Goal: Task Accomplishment & Management: Use online tool/utility

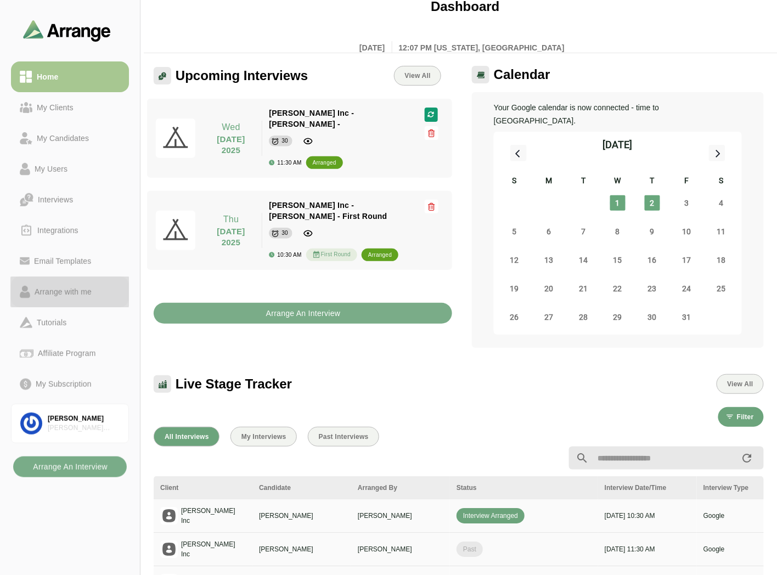
click at [56, 294] on div "Arrange with me" at bounding box center [63, 291] width 66 height 13
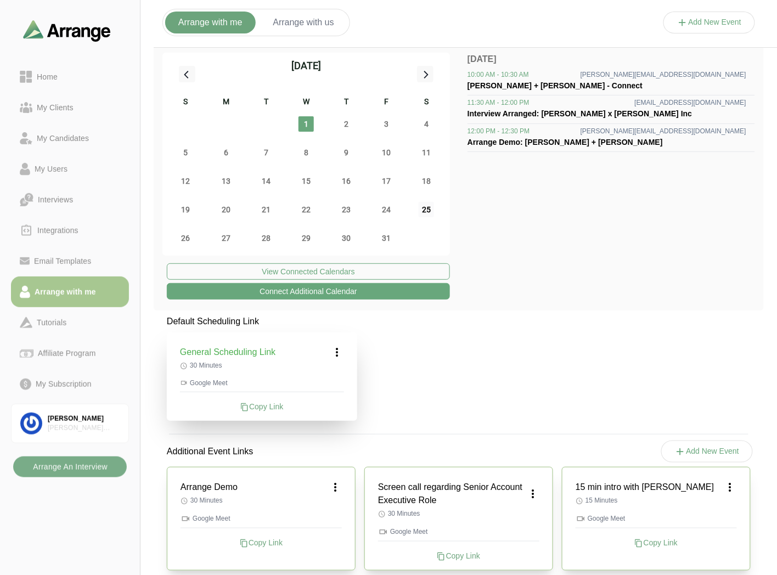
click at [429, 211] on span "25" at bounding box center [426, 209] width 15 height 15
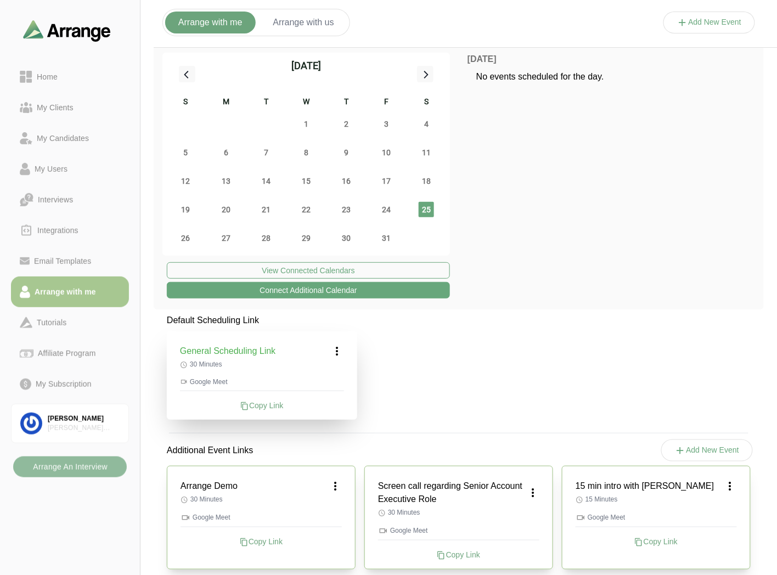
click at [83, 464] on b "Arrange An Interview" at bounding box center [69, 467] width 75 height 21
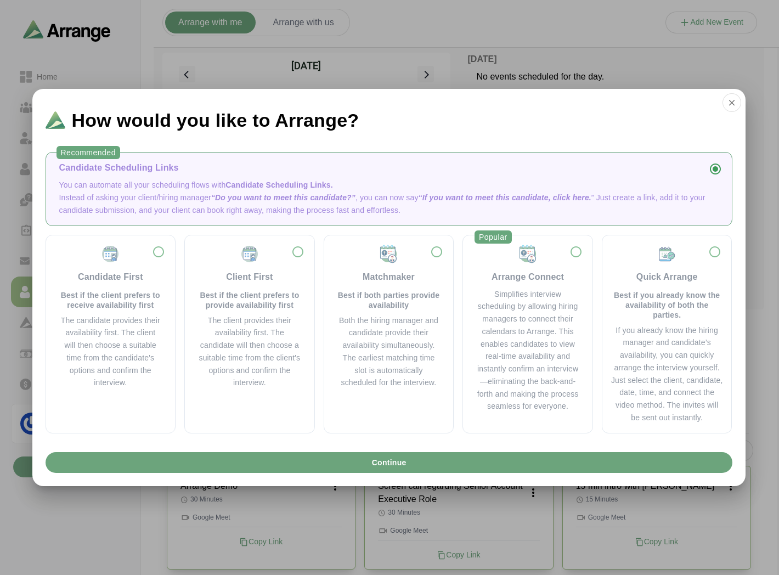
click at [144, 193] on p "Instead of asking your client/hiring manager “Do you want to meet this candidat…" at bounding box center [389, 204] width 660 height 25
click at [118, 177] on div "Candidate Scheduling Links You can automate all your scheduling flows with Cand…" at bounding box center [389, 188] width 669 height 55
click at [503, 303] on div "Simplifies interview scheduling by allowing hiring managers to connect their ca…" at bounding box center [527, 350] width 103 height 125
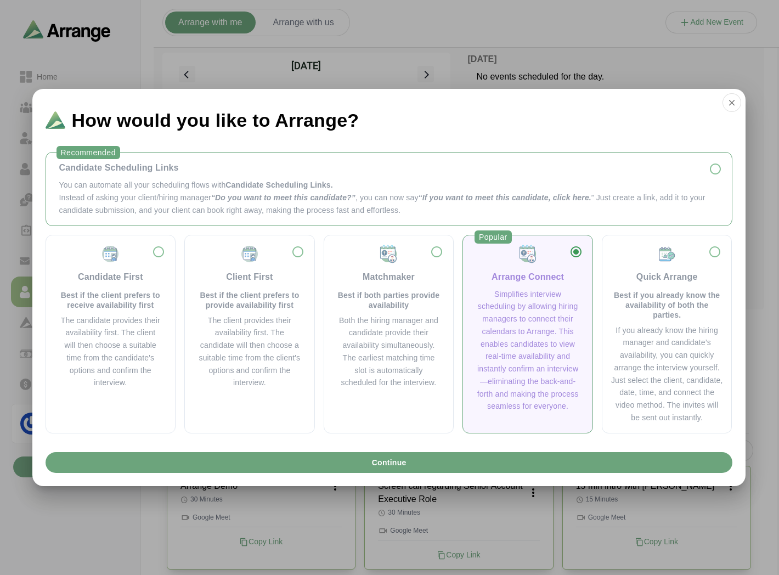
click at [191, 194] on p "Instead of asking your client/hiring manager “Do you want to meet this candidat…" at bounding box center [389, 204] width 660 height 25
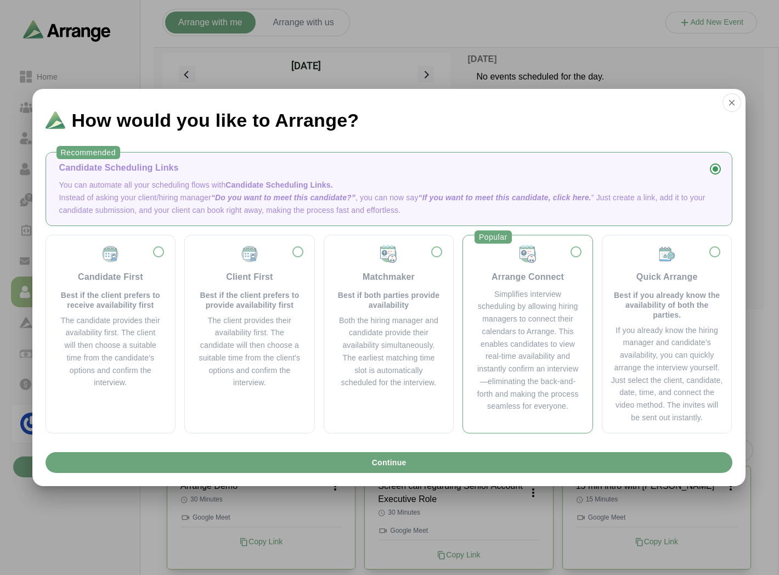
click at [498, 292] on div "Simplifies interview scheduling by allowing hiring managers to connect their ca…" at bounding box center [527, 350] width 103 height 125
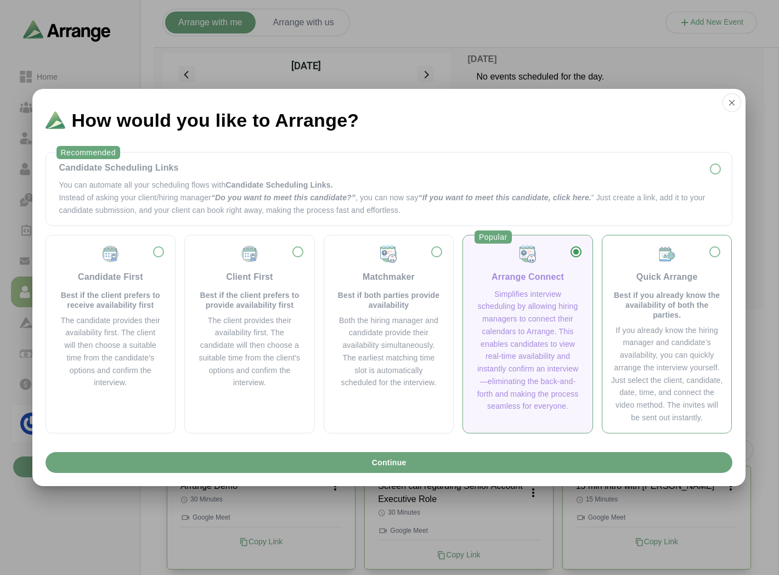
click at [664, 290] on p "Best if you already know the availability of both the parties." at bounding box center [667, 305] width 112 height 30
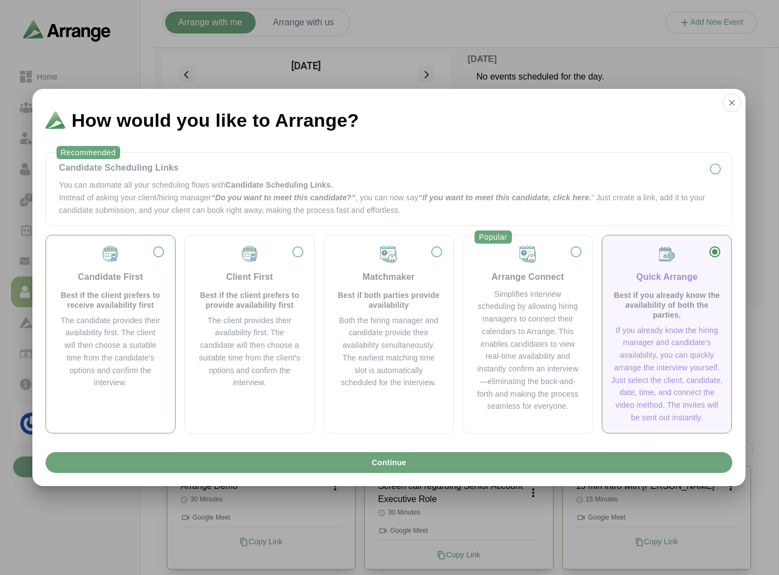
click at [114, 311] on div "Candidate First Best if the client prefers to receive availability first The ca…" at bounding box center [111, 316] width 112 height 145
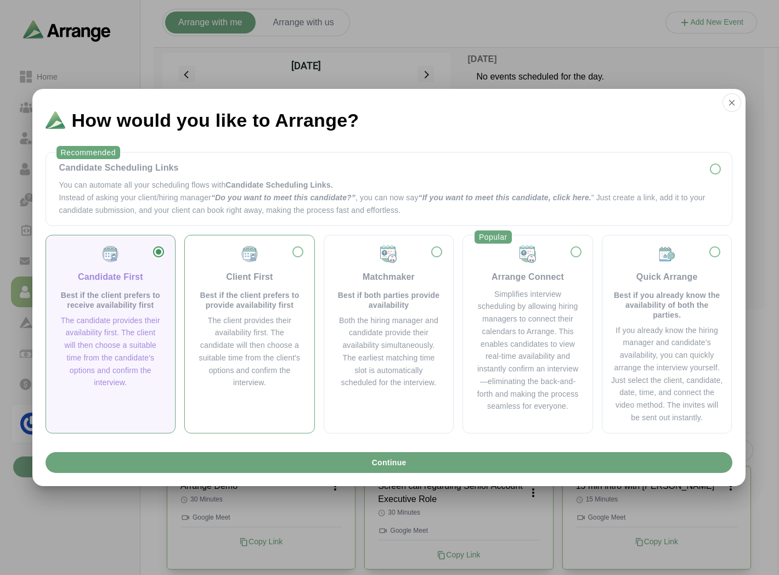
click at [245, 296] on p "Best if the client prefers to provide availability first" at bounding box center [249, 300] width 103 height 20
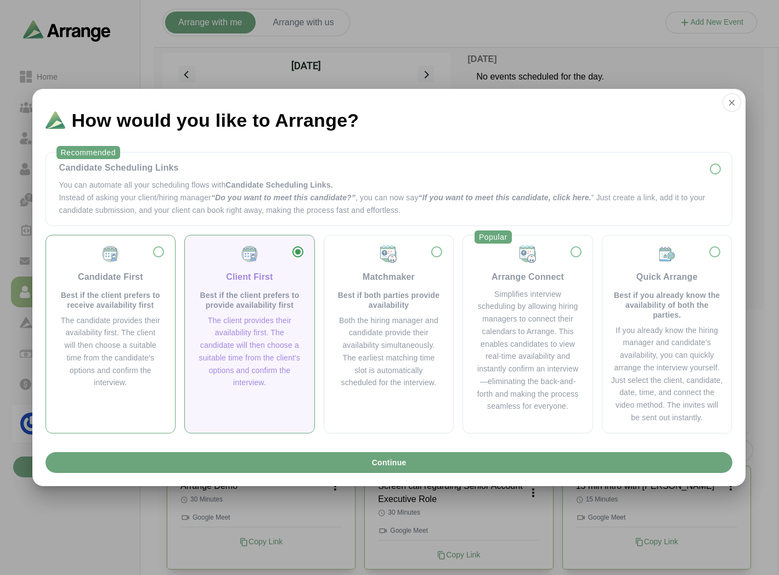
click at [122, 299] on p "Best if the client prefers to receive availability first" at bounding box center [110, 300] width 103 height 20
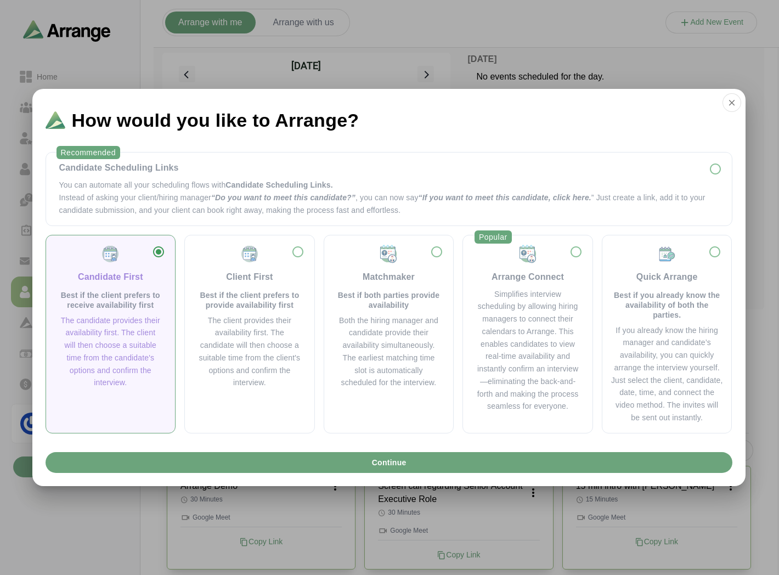
click at [287, 305] on p "Best if the client prefers to provide availability first" at bounding box center [249, 300] width 103 height 20
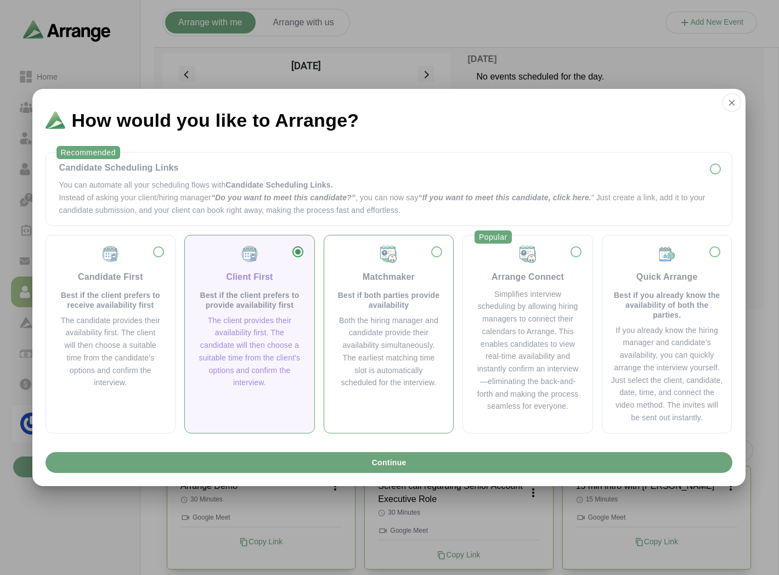
click at [399, 313] on div "Matchmaker Best if both parties provide availability Both the hiring manager an…" at bounding box center [389, 316] width 112 height 145
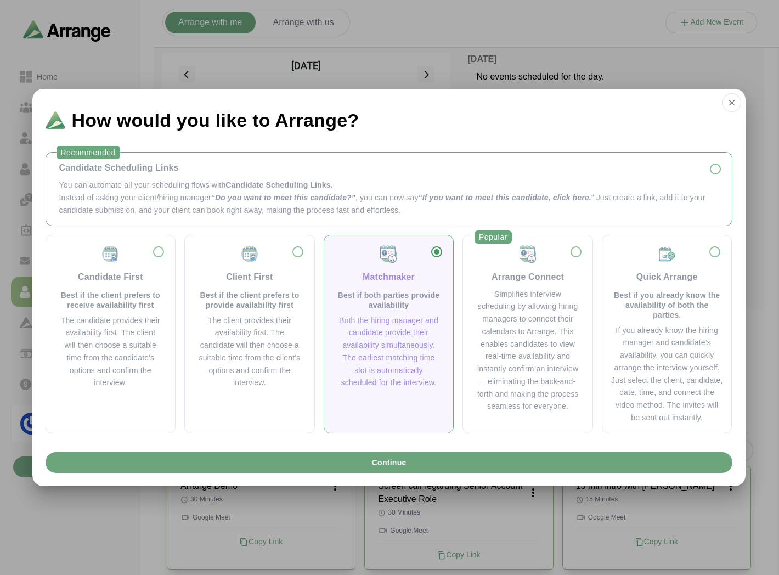
click at [106, 178] on div "Candidate Scheduling Links You can automate all your scheduling flows with Cand…" at bounding box center [389, 188] width 669 height 55
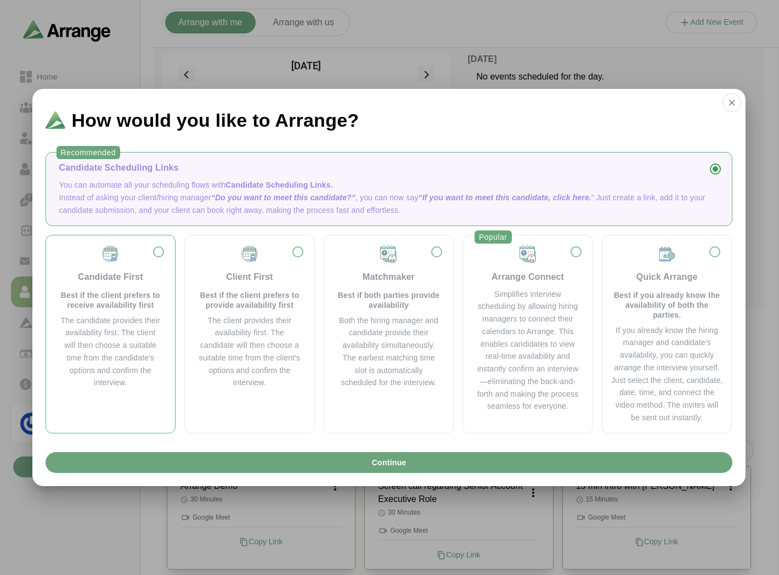
click at [99, 303] on p "Best if the client prefers to receive availability first" at bounding box center [110, 300] width 103 height 20
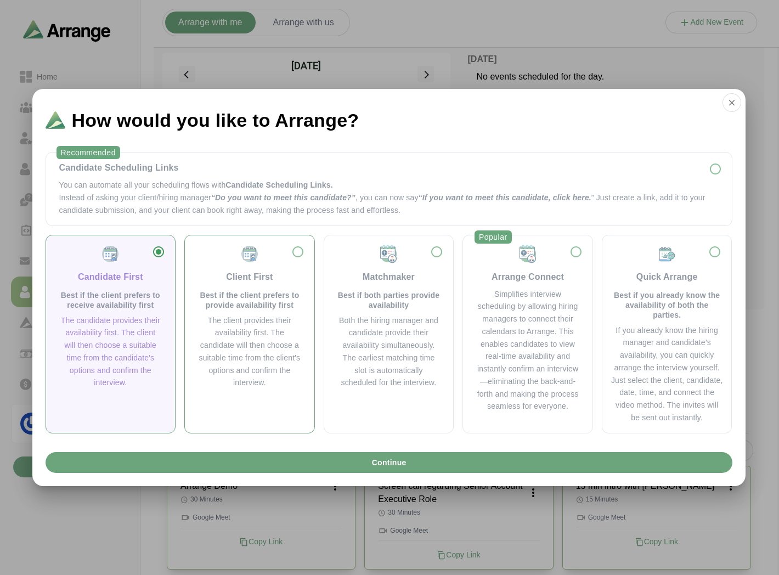
click at [210, 292] on p "Best if the client prefers to provide availability first" at bounding box center [249, 300] width 103 height 20
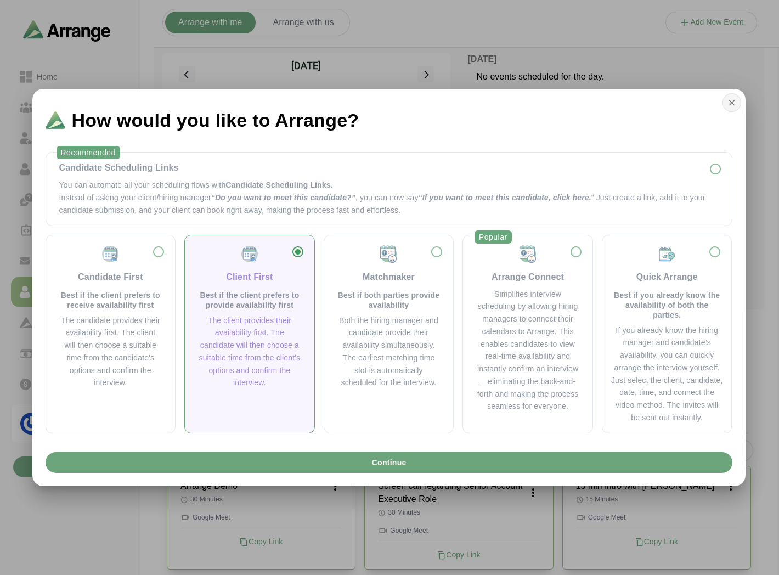
click at [737, 103] on icon "button" at bounding box center [732, 103] width 10 height 10
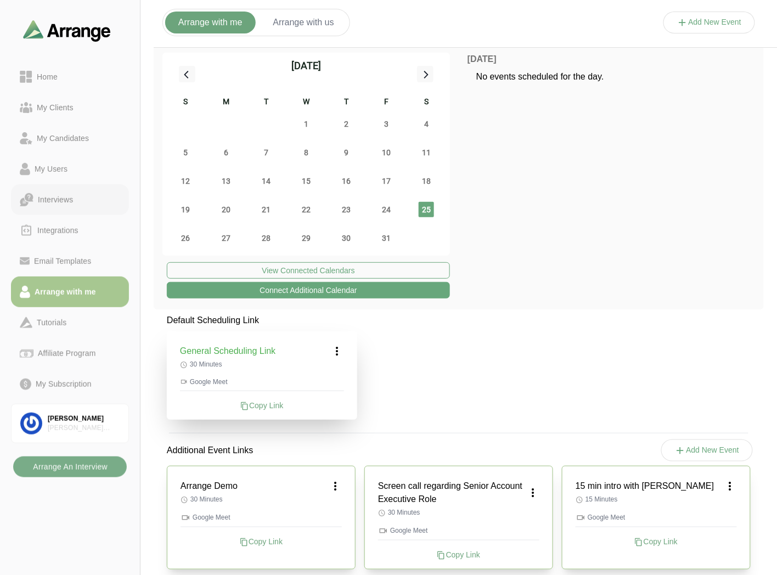
click at [56, 72] on div "Home" at bounding box center [47, 76] width 30 height 13
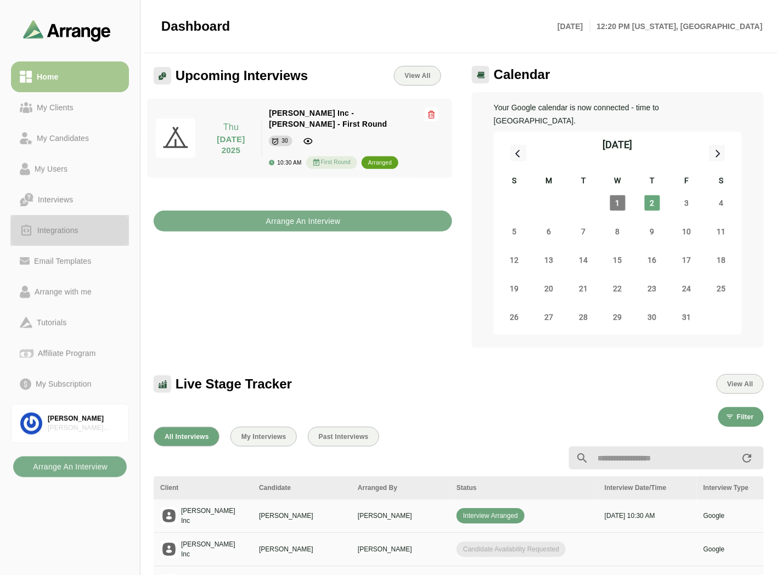
click at [68, 231] on div "Integrations" at bounding box center [58, 230] width 50 height 13
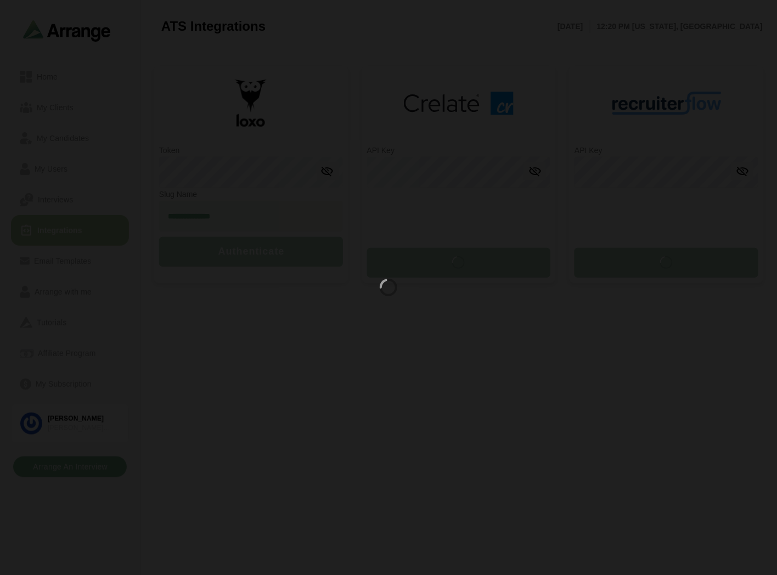
type input "**********"
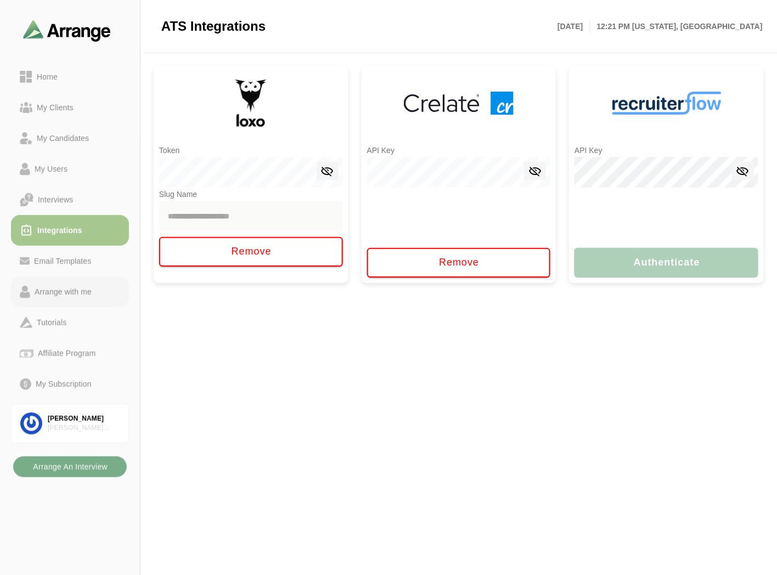
click at [69, 280] on link "Arrange with me" at bounding box center [70, 292] width 118 height 31
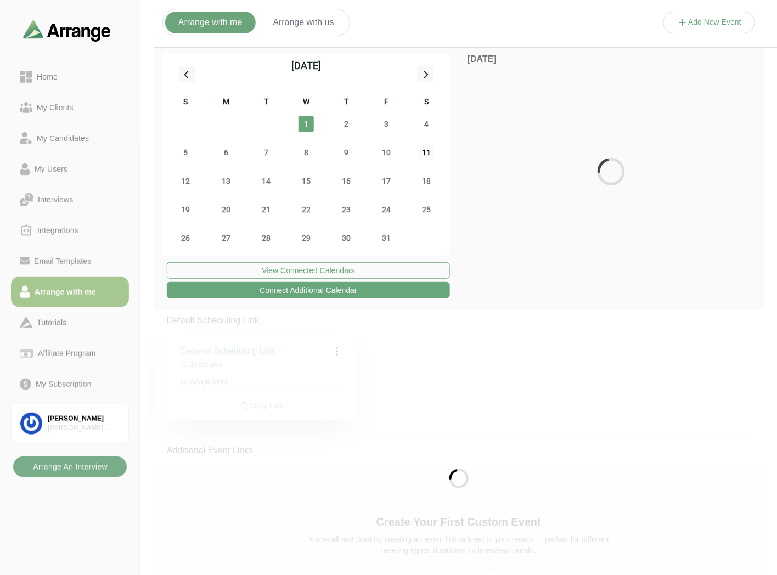
click at [420, 155] on span "11" at bounding box center [426, 152] width 15 height 15
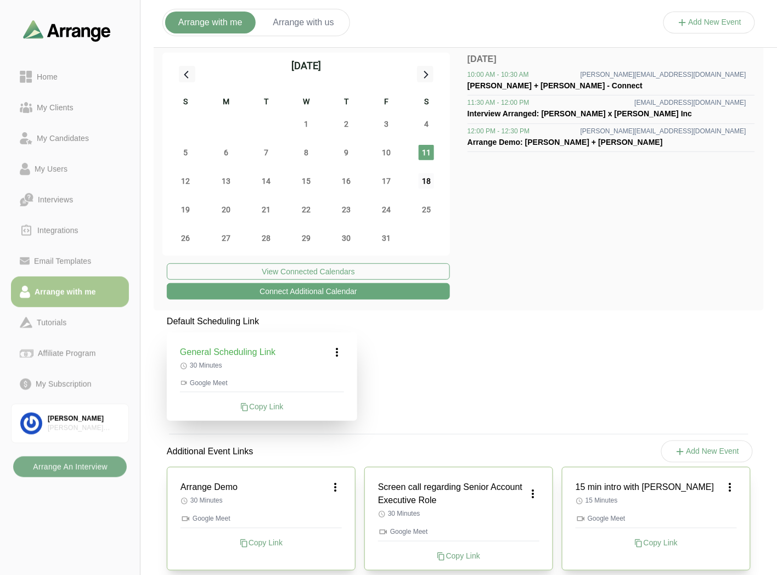
click at [423, 178] on span "18" at bounding box center [426, 180] width 15 height 15
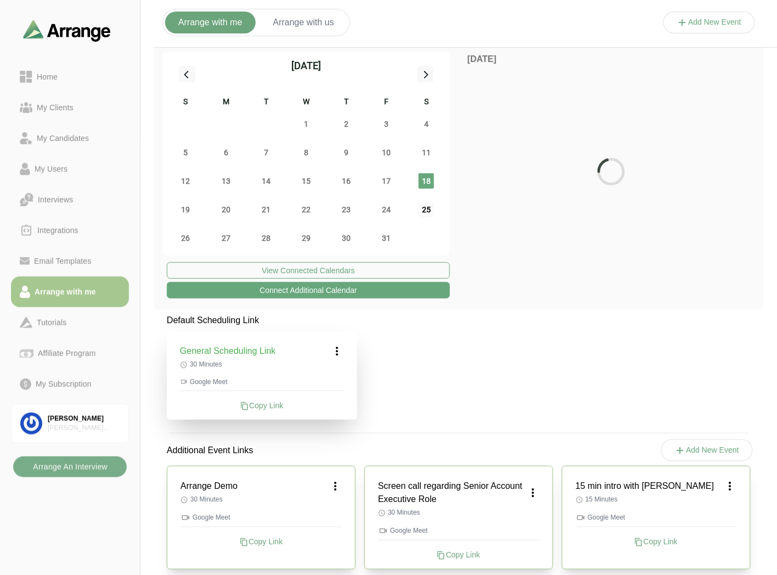
click at [429, 205] on span "25" at bounding box center [426, 209] width 15 height 15
drag, startPoint x: 167, startPoint y: 317, endPoint x: 274, endPoint y: 322, distance: 107.2
click at [274, 322] on p "Default Scheduling Link" at bounding box center [262, 320] width 190 height 13
click at [51, 465] on b "Arrange An Interview" at bounding box center [69, 467] width 75 height 21
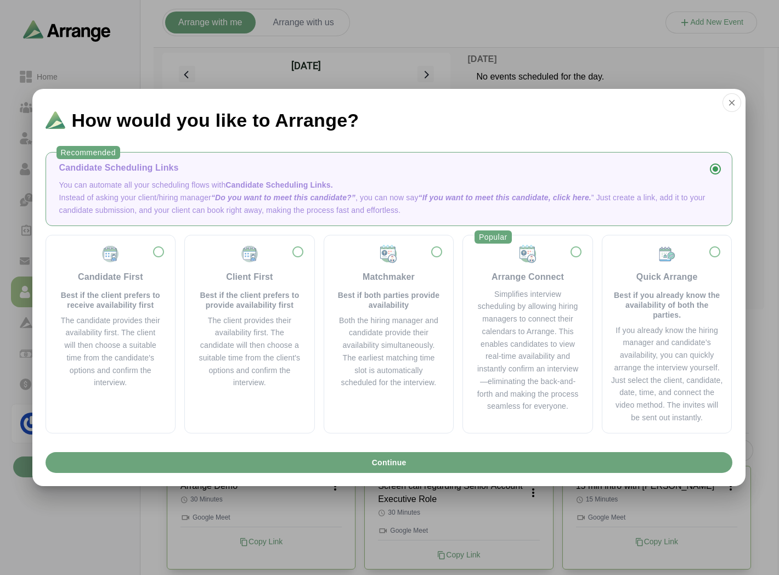
drag, startPoint x: 728, startPoint y: 100, endPoint x: 532, endPoint y: 125, distance: 197.5
click at [532, 125] on div "How would you like to Arrange?" at bounding box center [389, 116] width 714 height 54
click at [732, 100] on icon "button" at bounding box center [732, 103] width 10 height 10
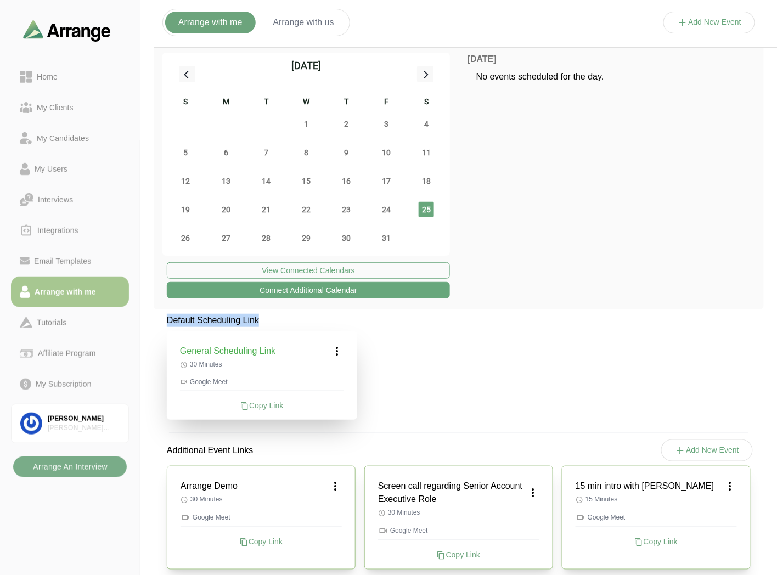
drag, startPoint x: 166, startPoint y: 321, endPoint x: 270, endPoint y: 322, distance: 104.3
click at [263, 322] on div "Default Scheduling Link General Scheduling Link 30 Minutes Google Meet Copy Link" at bounding box center [256, 367] width 204 height 106
click at [270, 322] on p "Default Scheduling Link" at bounding box center [262, 320] width 190 height 13
click at [343, 352] on icon at bounding box center [337, 351] width 13 height 13
click at [334, 377] on div "Edit" at bounding box center [327, 382] width 50 height 20
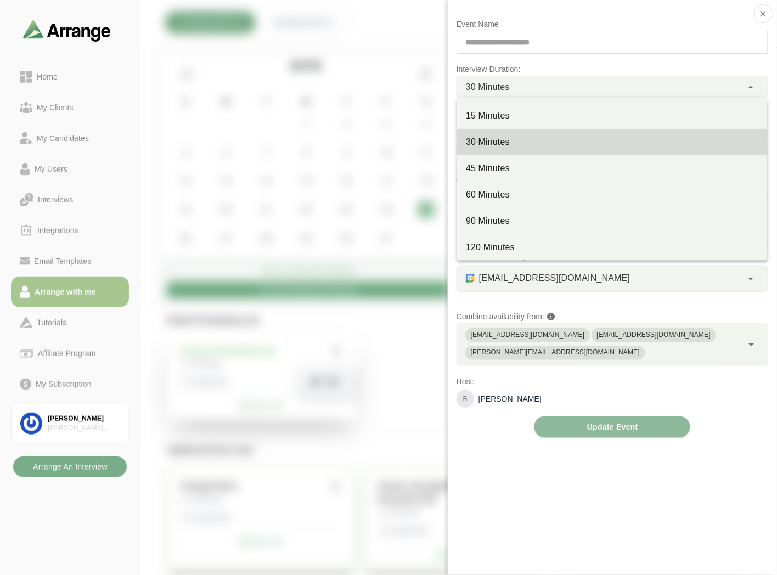
click at [507, 87] on span "30 Minutes" at bounding box center [488, 87] width 44 height 14
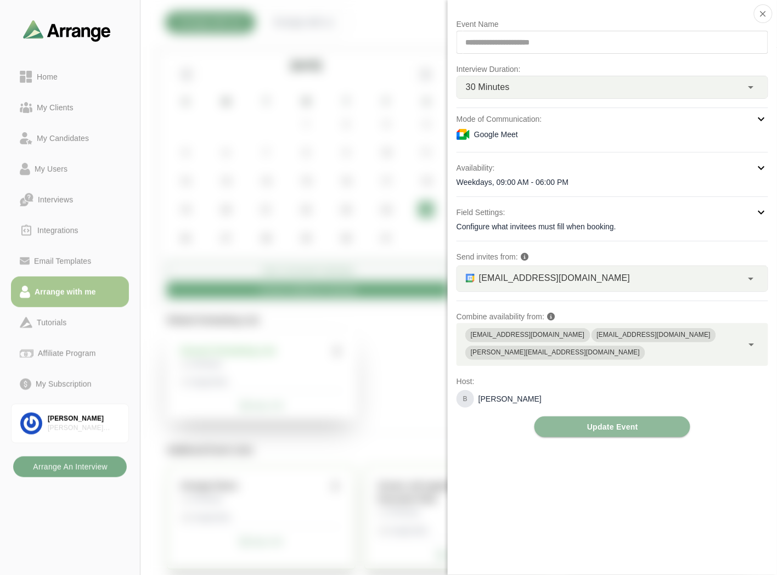
click at [500, 139] on div "Google Meet" at bounding box center [613, 134] width 312 height 13
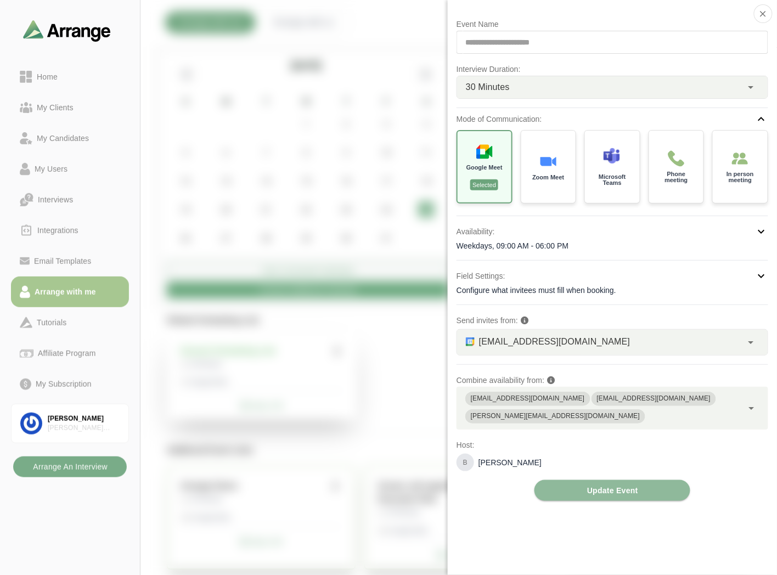
click at [522, 245] on div "Weekdays, 09:00 AM - 06:00 PM" at bounding box center [613, 245] width 312 height 11
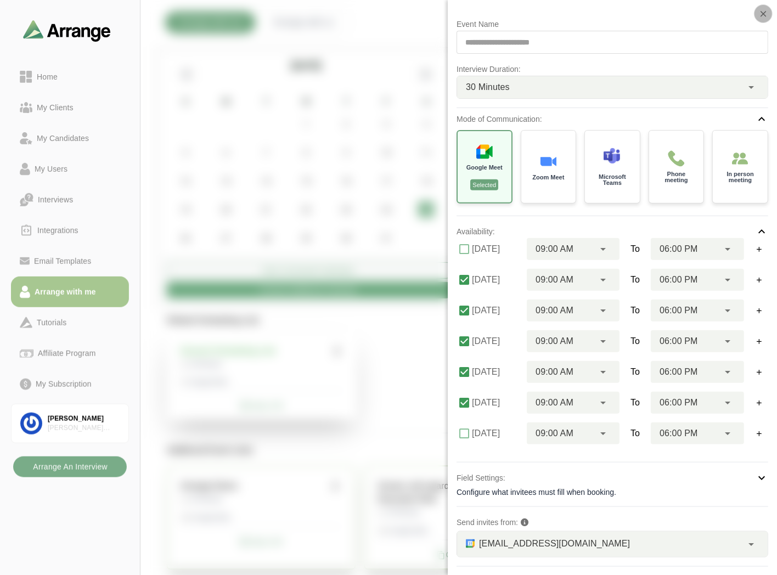
click at [766, 18] on icon "button" at bounding box center [764, 14] width 10 height 10
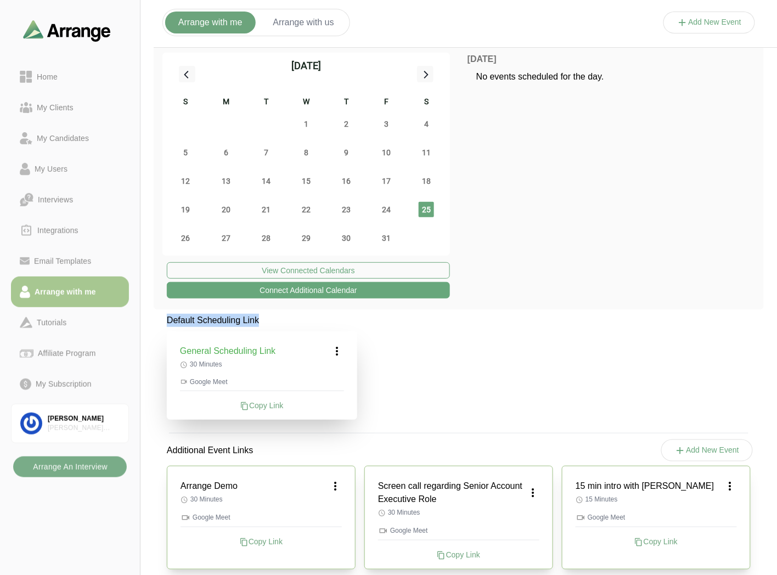
drag, startPoint x: 167, startPoint y: 318, endPoint x: 285, endPoint y: 318, distance: 118.0
click at [285, 318] on p "Default Scheduling Link" at bounding box center [262, 320] width 190 height 13
click at [293, 21] on button "Arrange with us" at bounding box center [303, 23] width 87 height 22
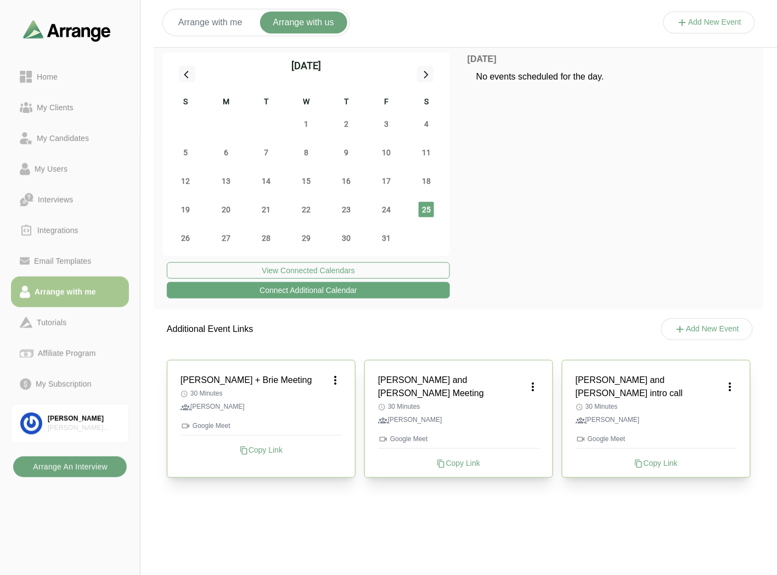
click at [100, 467] on b "Arrange An Interview" at bounding box center [69, 467] width 75 height 21
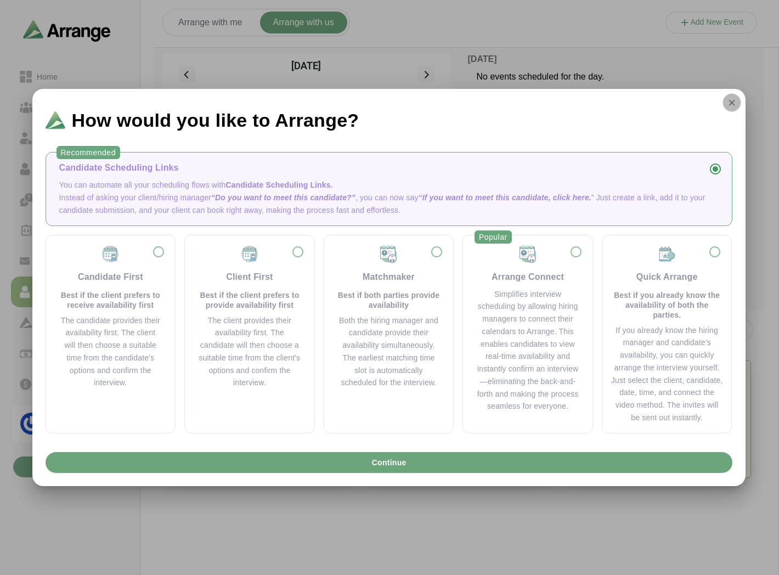
click at [728, 106] on icon "button" at bounding box center [732, 103] width 10 height 10
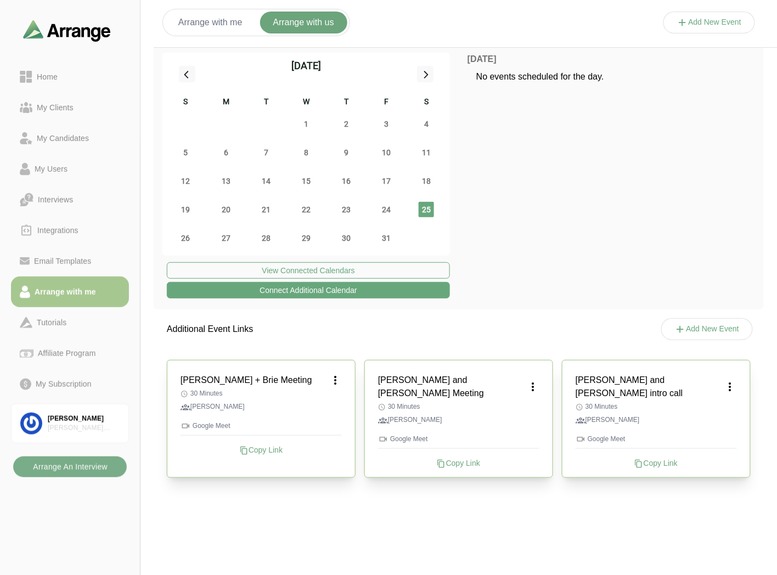
click at [228, 32] on button "Arrange with me" at bounding box center [210, 23] width 91 height 22
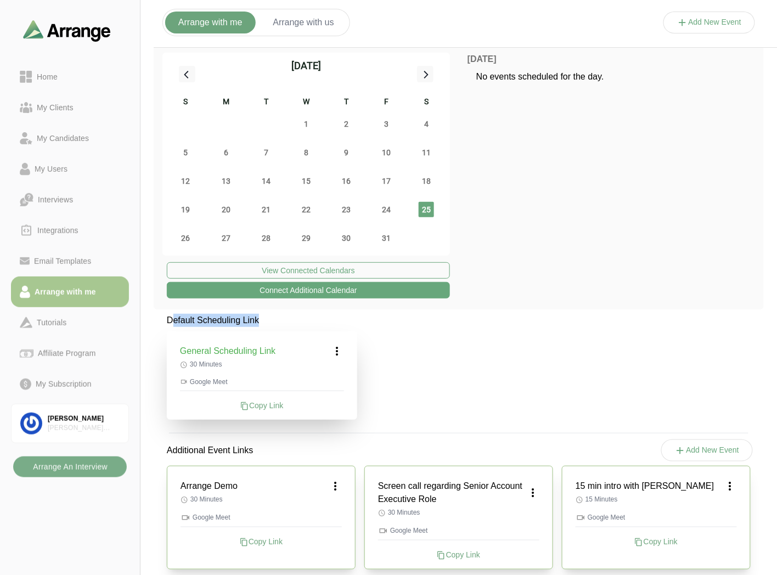
drag, startPoint x: 171, startPoint y: 324, endPoint x: 266, endPoint y: 322, distance: 95.0
click at [263, 322] on p "Default Scheduling Link" at bounding box center [262, 320] width 190 height 13
click at [266, 322] on p "Default Scheduling Link" at bounding box center [262, 320] width 190 height 13
click at [714, 25] on button "Add New Event" at bounding box center [710, 23] width 92 height 22
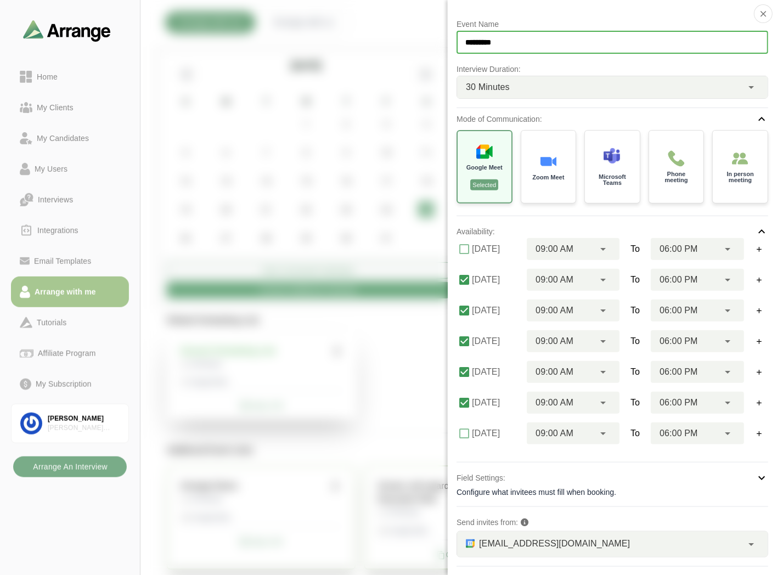
drag, startPoint x: 624, startPoint y: 30, endPoint x: 439, endPoint y: 37, distance: 184.6
click at [664, 33] on div "Event Name ********* Interview Duration: 30 Minutes ** Mode of Communication: G…" at bounding box center [710, 33] width 92 height 0
type input "**********"
click at [759, 15] on icon "button" at bounding box center [764, 14] width 10 height 10
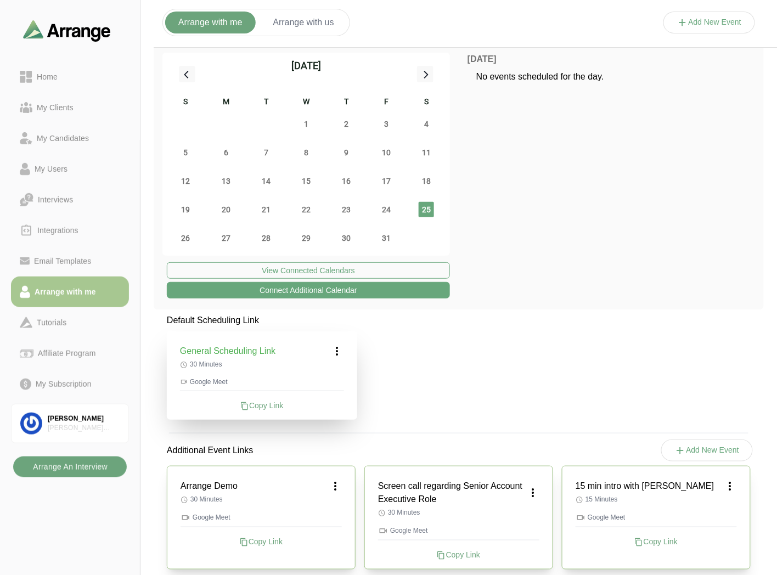
click at [91, 473] on b "Arrange An Interview" at bounding box center [69, 467] width 75 height 21
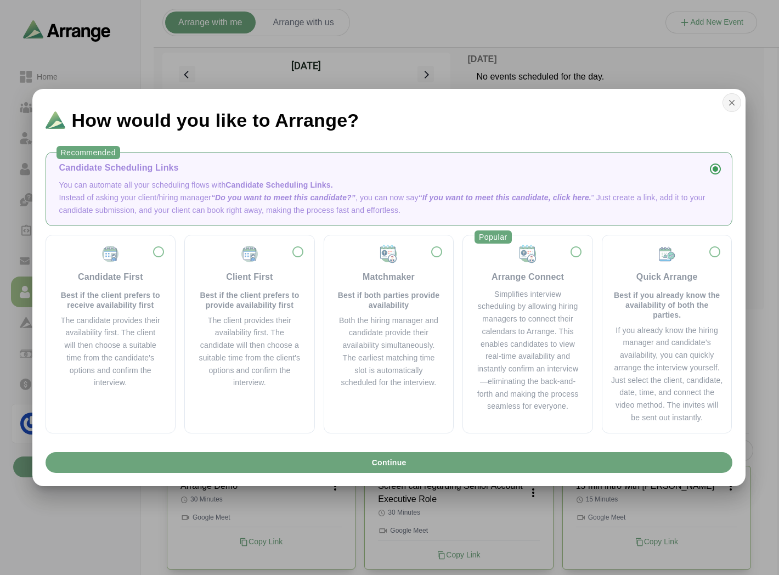
click at [731, 103] on icon "button" at bounding box center [732, 103] width 10 height 10
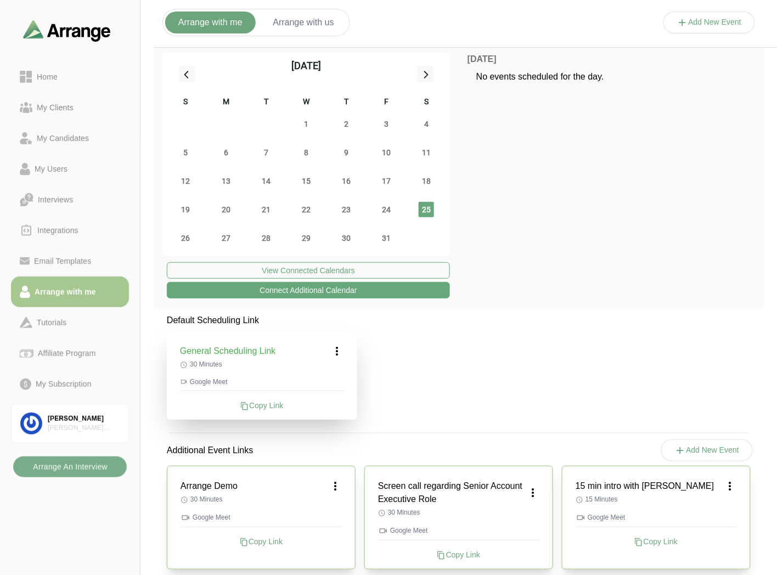
click at [696, 29] on button "Add New Event" at bounding box center [710, 23] width 92 height 22
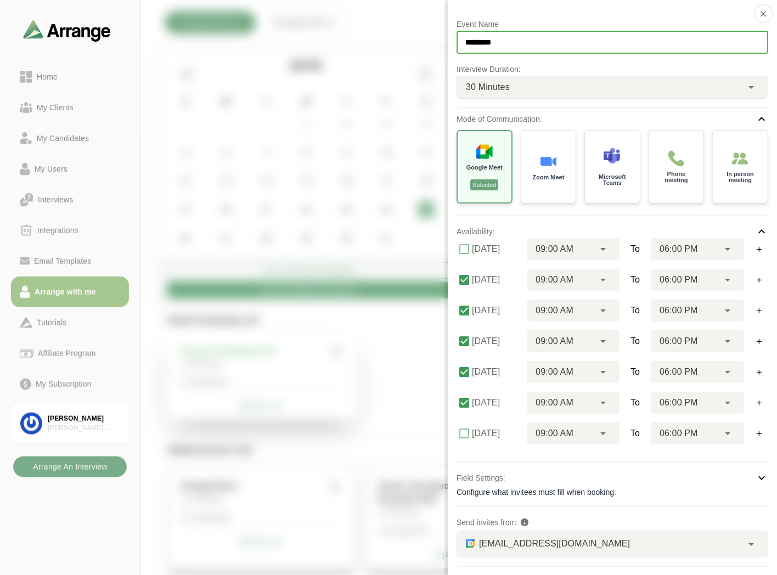
drag, startPoint x: 544, startPoint y: 47, endPoint x: 423, endPoint y: 44, distance: 121.3
click at [664, 33] on div "Event Name ********* Interview Duration: 30 Minutes ** Mode of Communication: G…" at bounding box center [710, 33] width 92 height 0
type input "**********"
click at [551, 97] on div "30 Minutes **" at bounding box center [599, 87] width 285 height 22
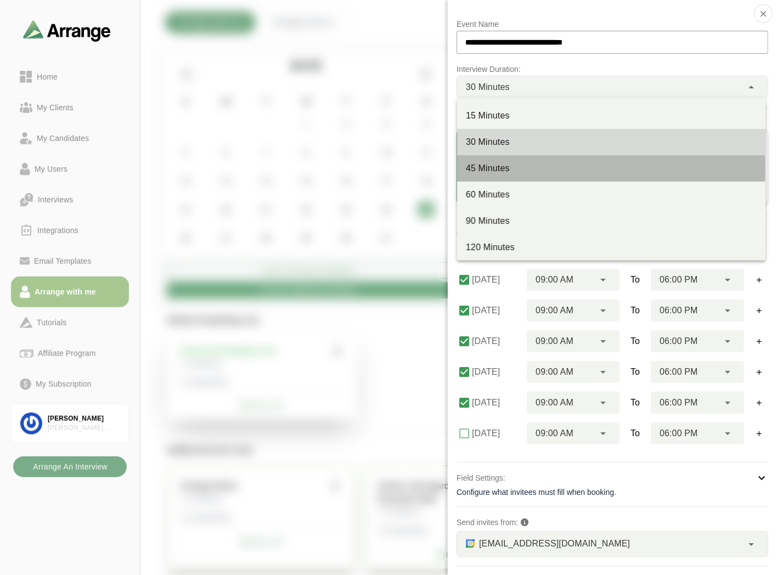
click at [489, 162] on div "45 Minutes" at bounding box center [611, 168] width 291 height 13
type input "**"
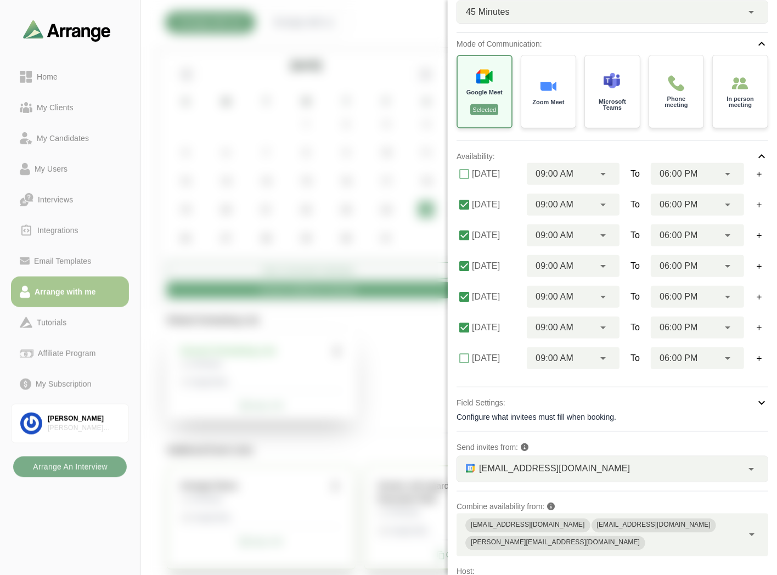
scroll to position [119, 0]
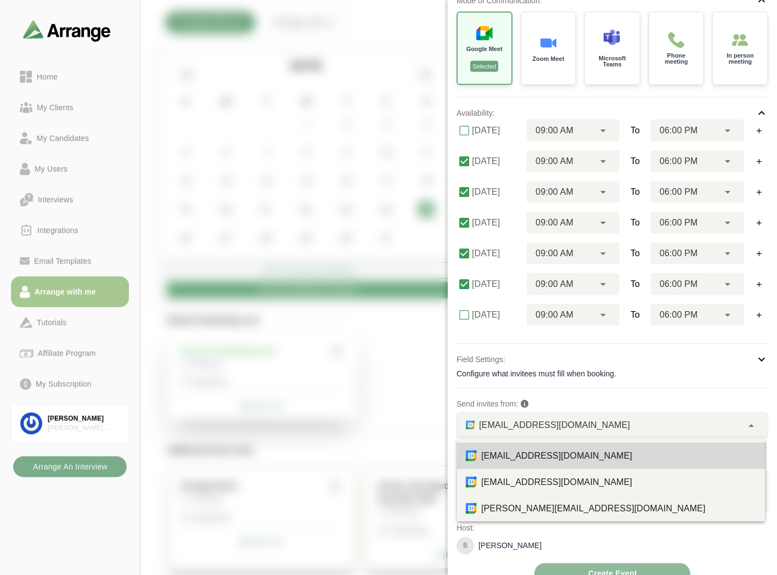
click at [556, 418] on span "[EMAIL_ADDRESS][DOMAIN_NAME]" at bounding box center [554, 425] width 151 height 14
click at [536, 423] on span "[EMAIL_ADDRESS][DOMAIN_NAME]" at bounding box center [554, 425] width 151 height 14
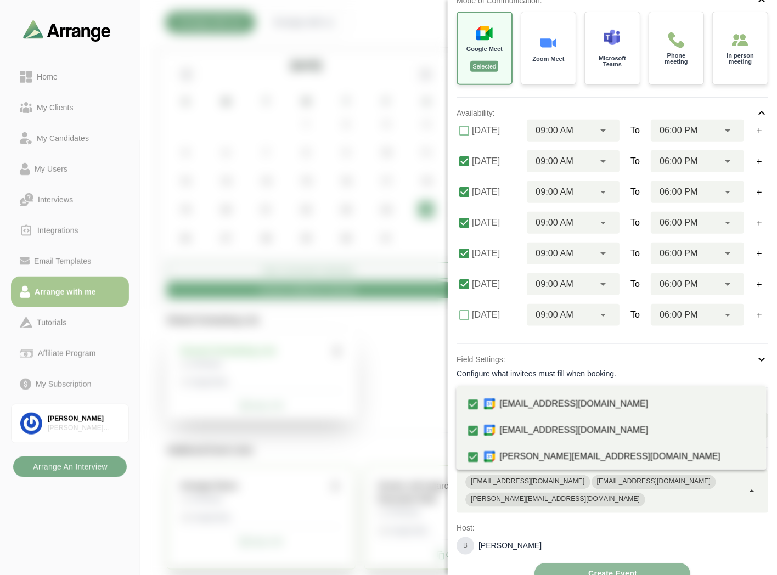
click at [738, 490] on div "[EMAIL_ADDRESS][DOMAIN_NAME] [EMAIL_ADDRESS][DOMAIN_NAME] [PERSON_NAME][EMAIL_A…" at bounding box center [600, 491] width 287 height 43
click at [734, 537] on div "B [PERSON_NAME]" at bounding box center [613, 546] width 312 height 18
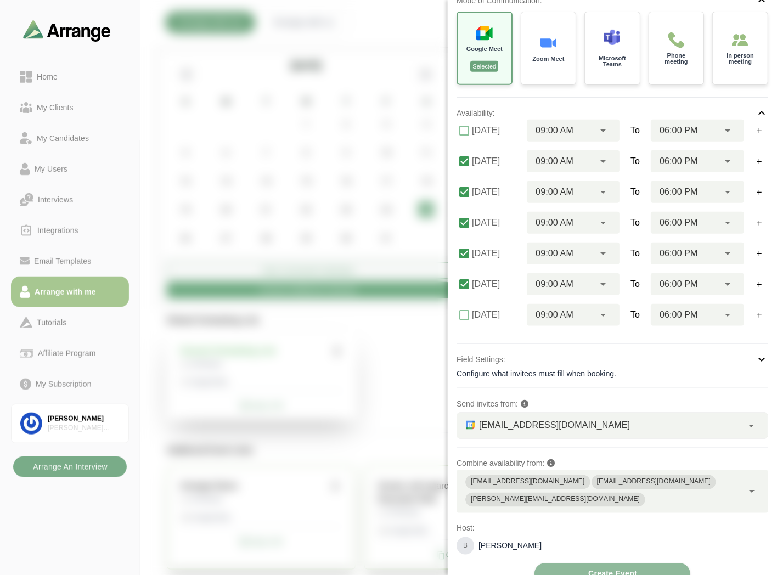
scroll to position [0, 0]
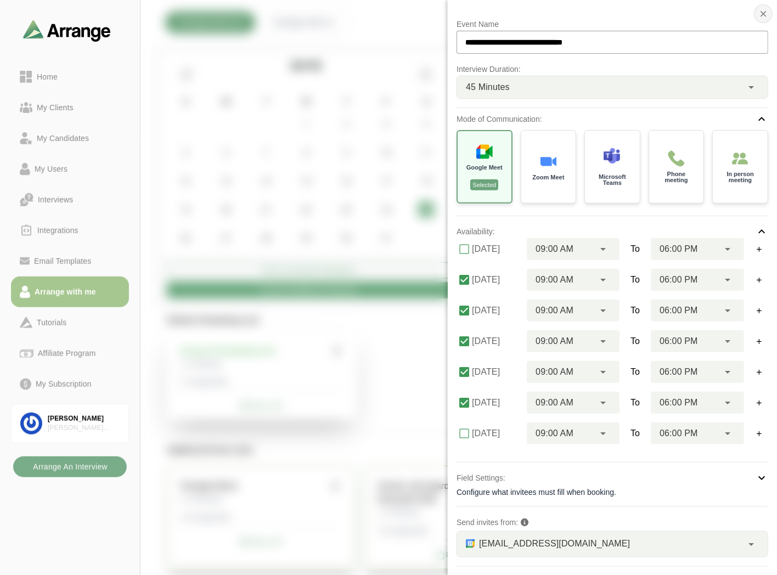
click at [764, 15] on icon "button" at bounding box center [764, 14] width 10 height 10
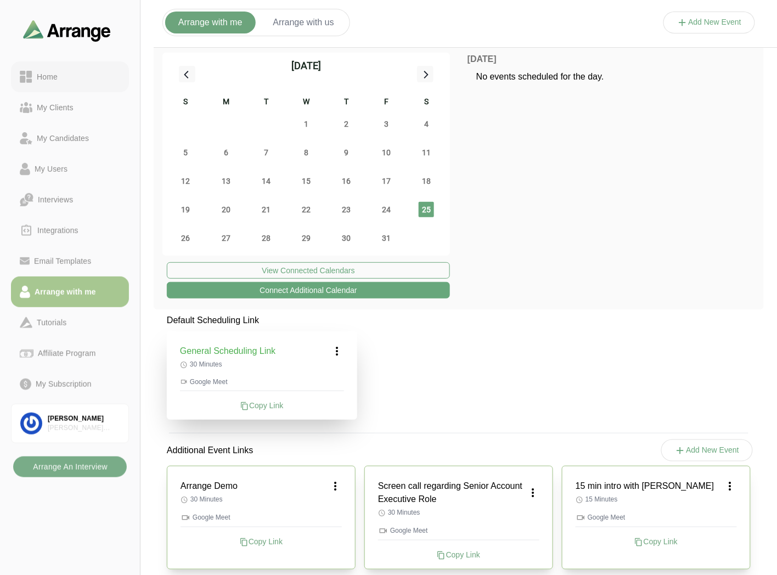
click at [37, 80] on div "Home" at bounding box center [47, 76] width 30 height 13
